Goal: Register for event/course

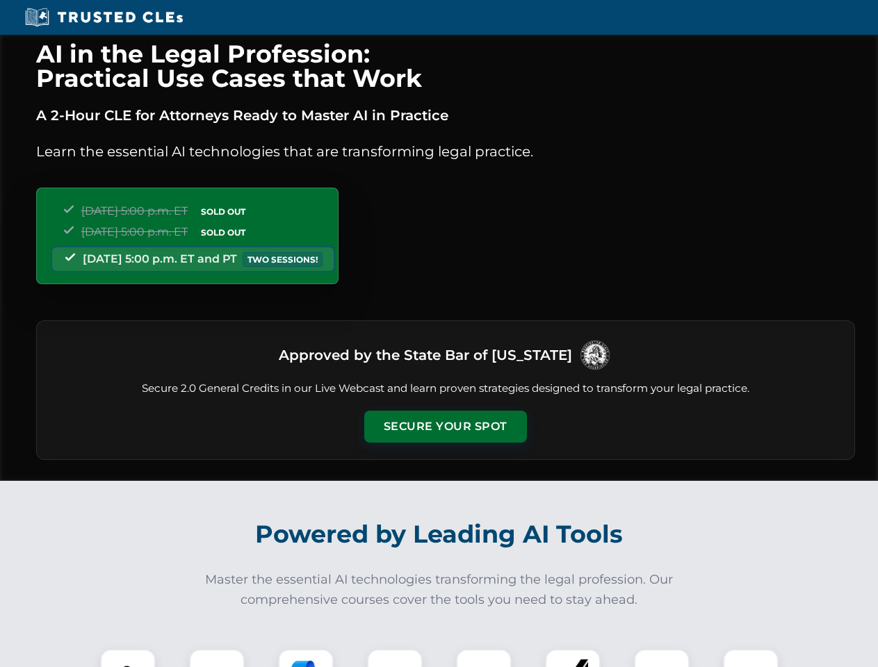
click at [445, 427] on button "Secure Your Spot" at bounding box center [445, 427] width 163 height 32
click at [128, 658] on img at bounding box center [128, 677] width 40 height 40
click at [217, 658] on div at bounding box center [217, 677] width 56 height 56
click at [306, 658] on div at bounding box center [306, 677] width 56 height 56
